Goal: Information Seeking & Learning: Compare options

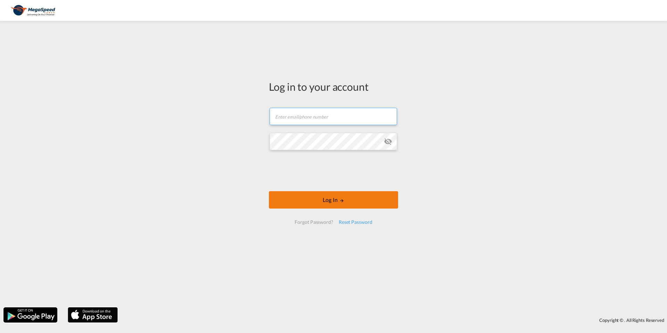
type input "robin.l@megaspeedcargo.com"
click at [370, 202] on button "Log In" at bounding box center [333, 199] width 129 height 17
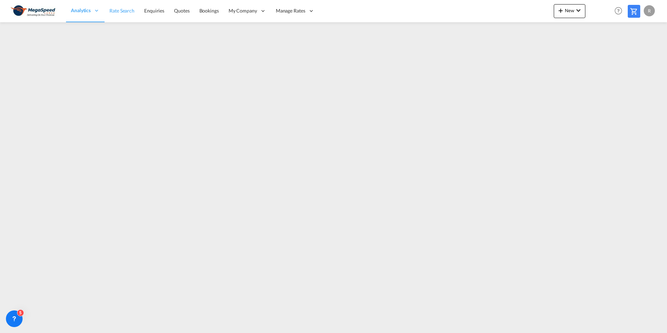
click at [121, 11] on span "Rate Search" at bounding box center [121, 11] width 25 height 6
